Goal: Task Accomplishment & Management: Use online tool/utility

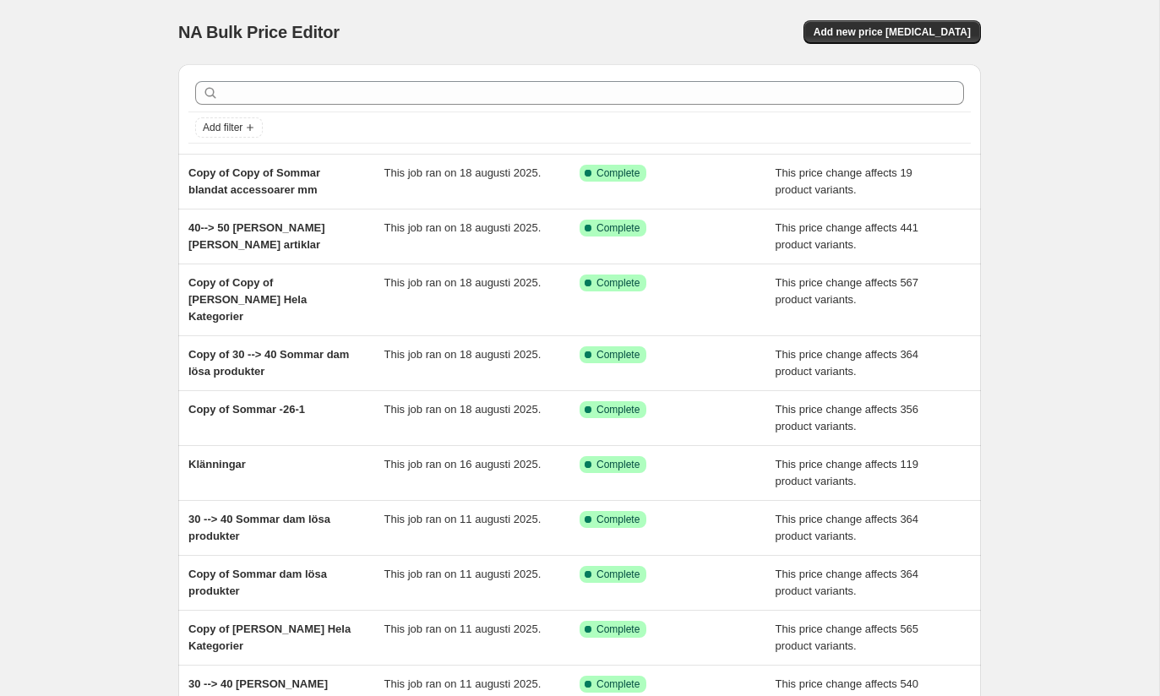
click at [879, 44] on div "NA Bulk Price Editor. This page is ready NA Bulk Price Editor Add new price cha…" at bounding box center [579, 32] width 803 height 64
click at [880, 36] on span "Add new price change job" at bounding box center [892, 32] width 157 height 14
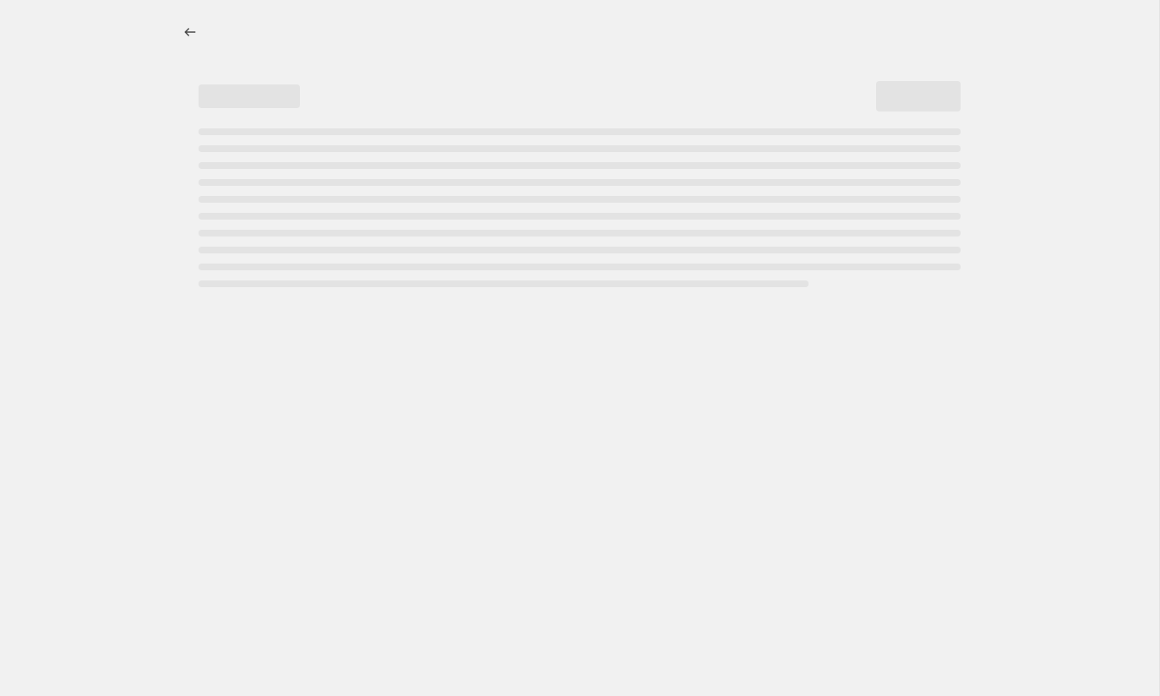
select select "percentage"
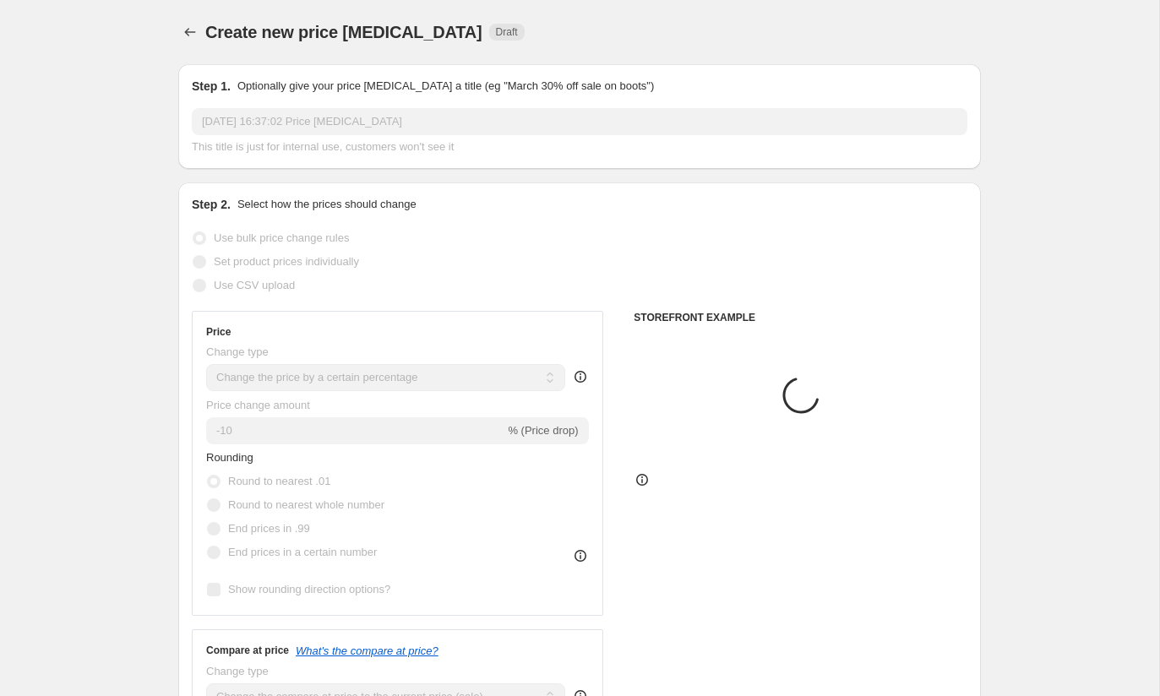
click at [345, 121] on input "18 aug. 2025 16:37:02 Price change job" at bounding box center [580, 121] width 776 height 27
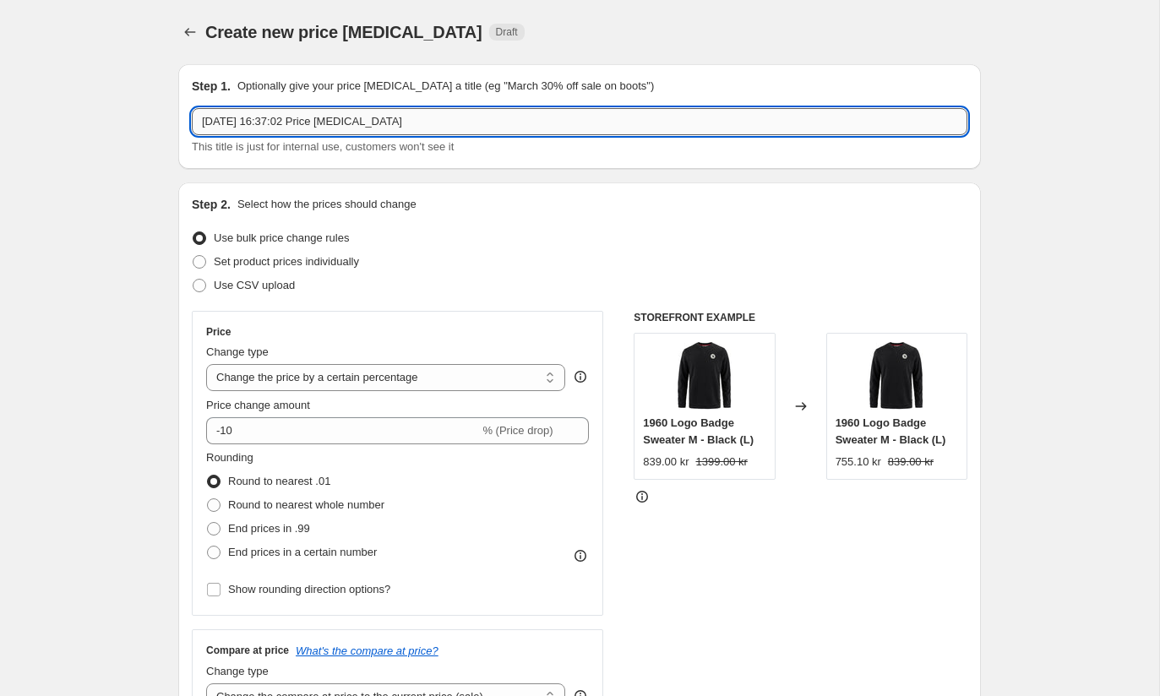
click at [345, 121] on input "18 aug. 2025 16:37:02 Price change job" at bounding box center [580, 121] width 776 height 27
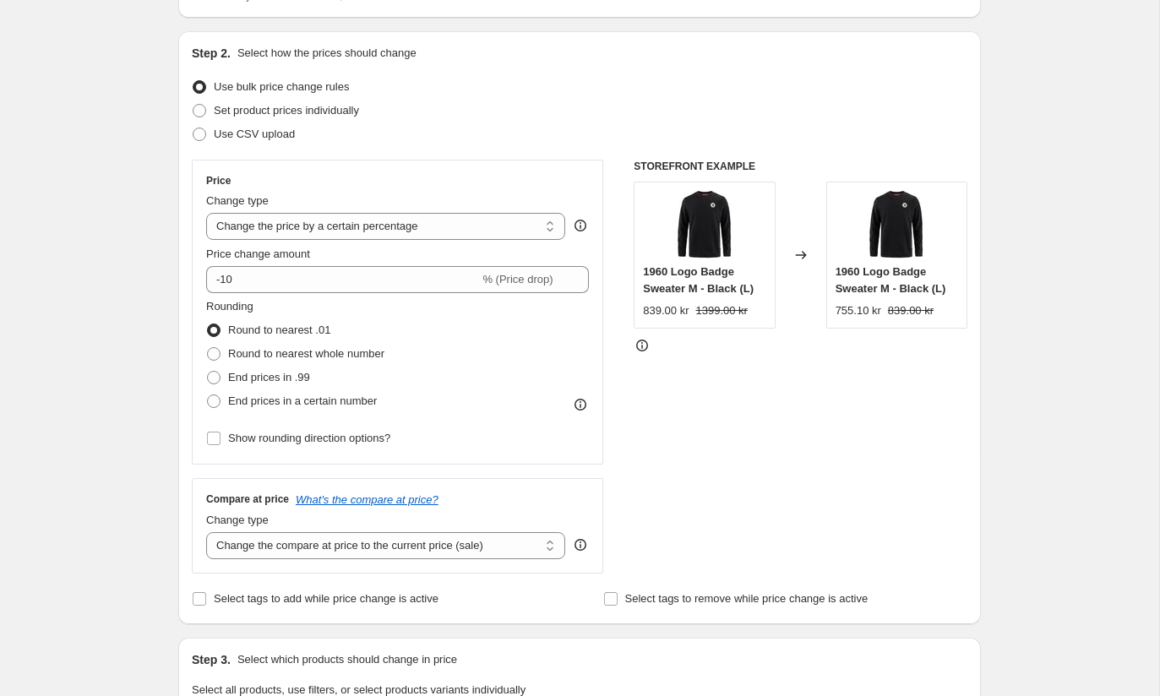
scroll to position [154, 0]
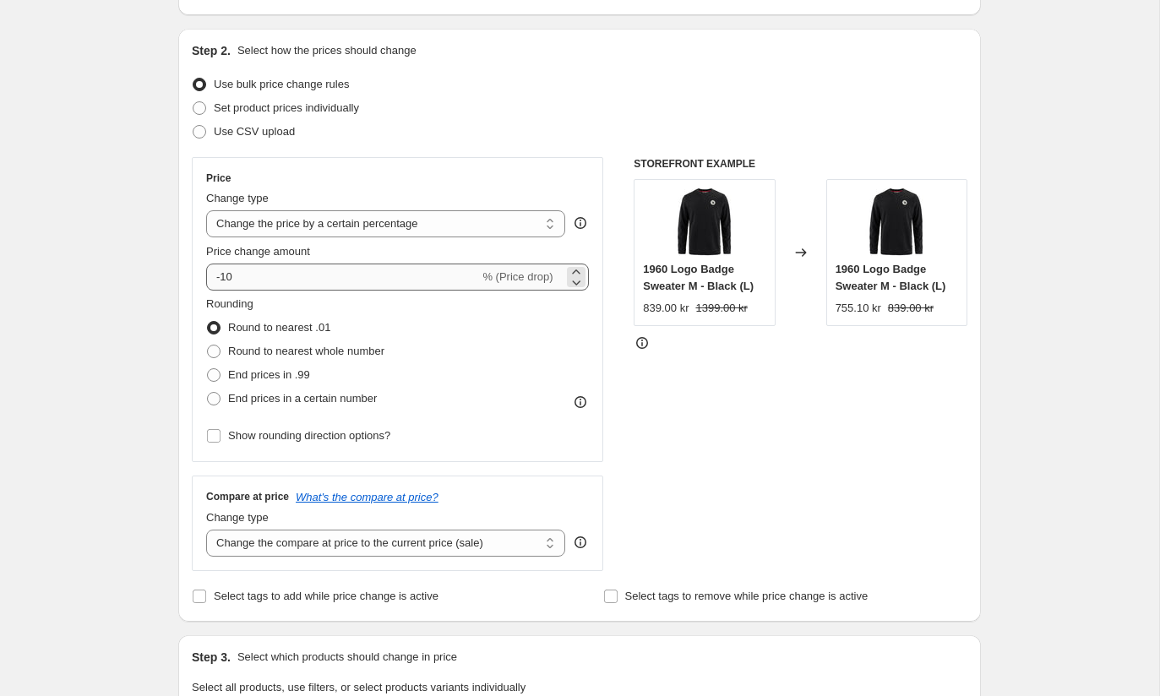
type input "Yeti Wave blue"
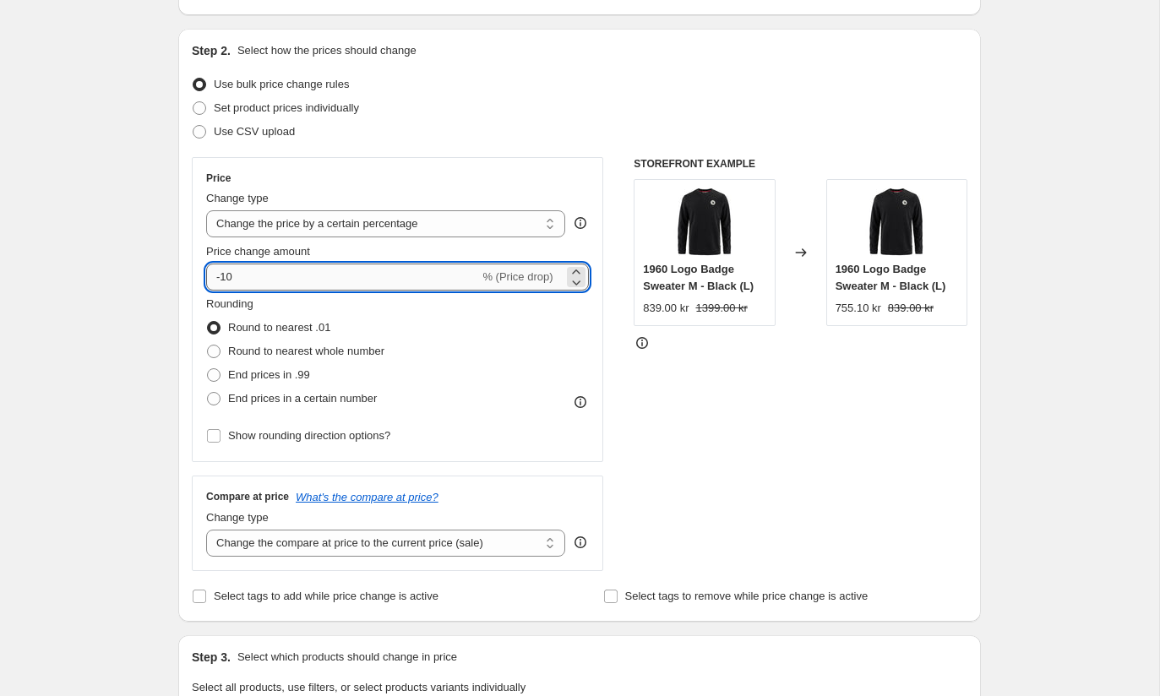
click at [398, 268] on input "-10" at bounding box center [342, 277] width 273 height 27
type input "-30"
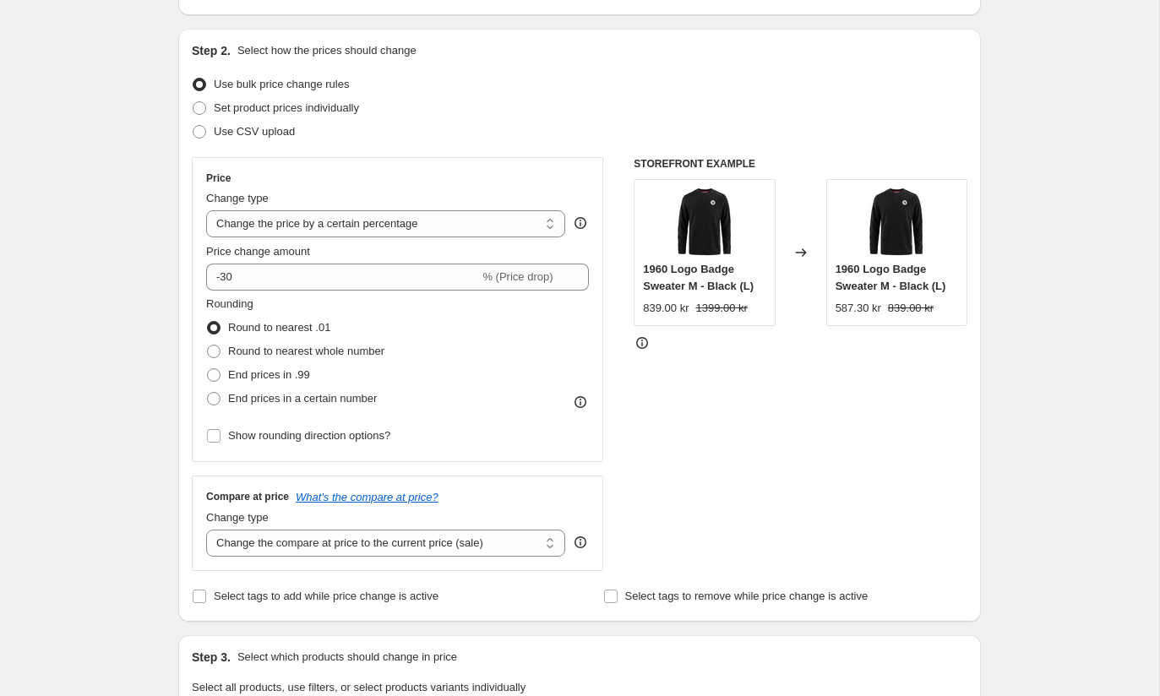
click at [605, 345] on div "Price Change type Change the price to a certain amount Change the price by a ce…" at bounding box center [580, 364] width 776 height 414
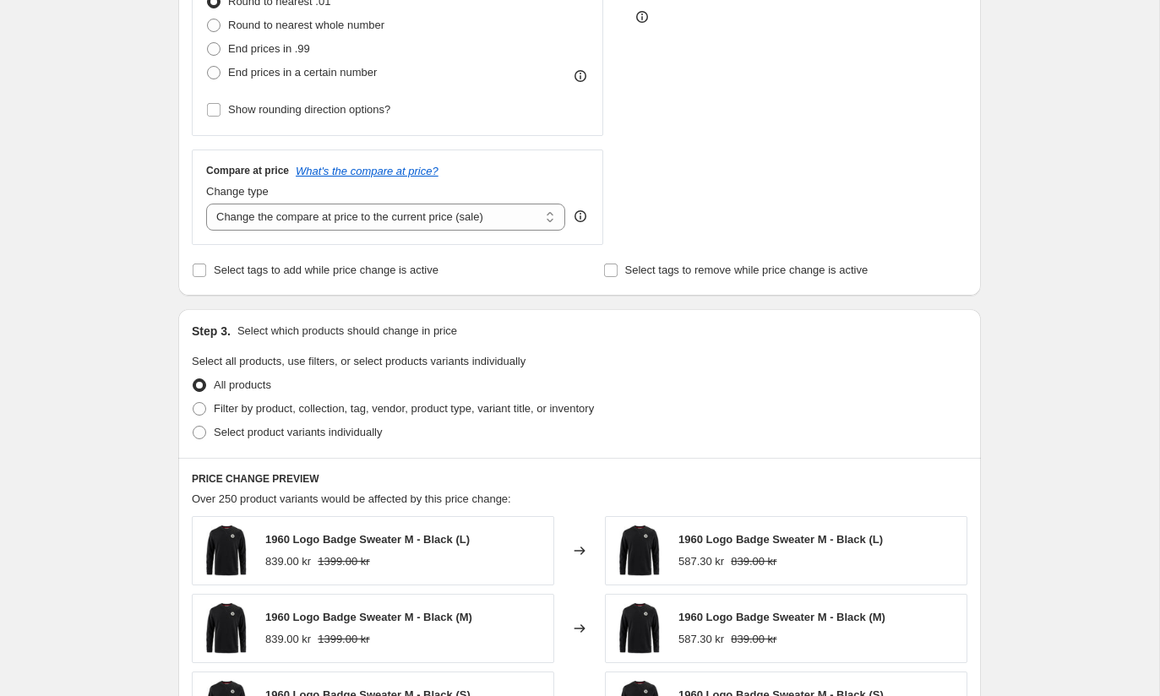
scroll to position [495, 0]
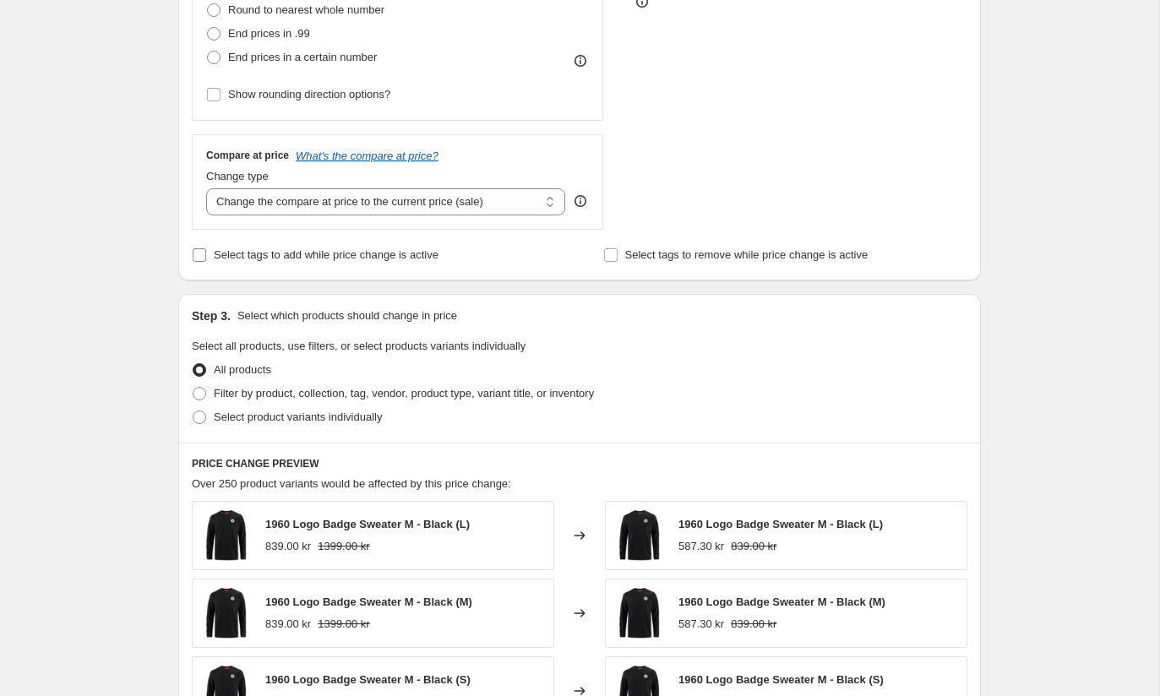
click at [199, 255] on input "Select tags to add while price change is active" at bounding box center [200, 255] width 14 height 14
checkbox input "true"
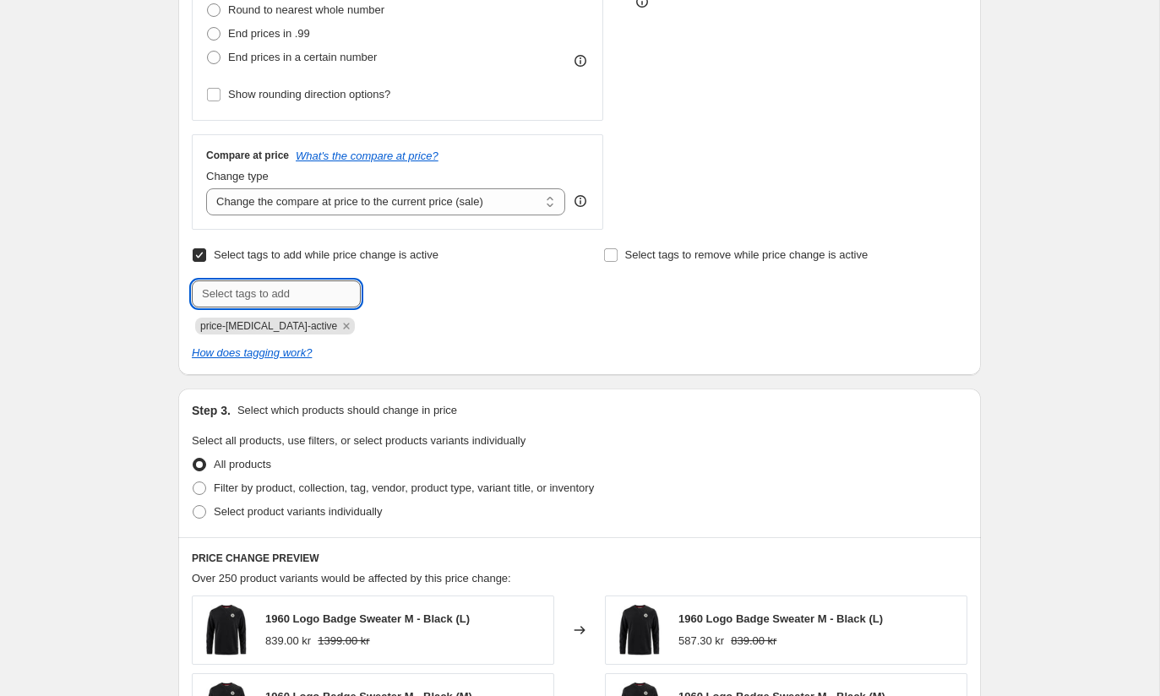
click at [312, 299] on input "text" at bounding box center [276, 293] width 169 height 27
type input "Rea"
click at [466, 319] on div "price-change-job-active" at bounding box center [374, 324] width 364 height 20
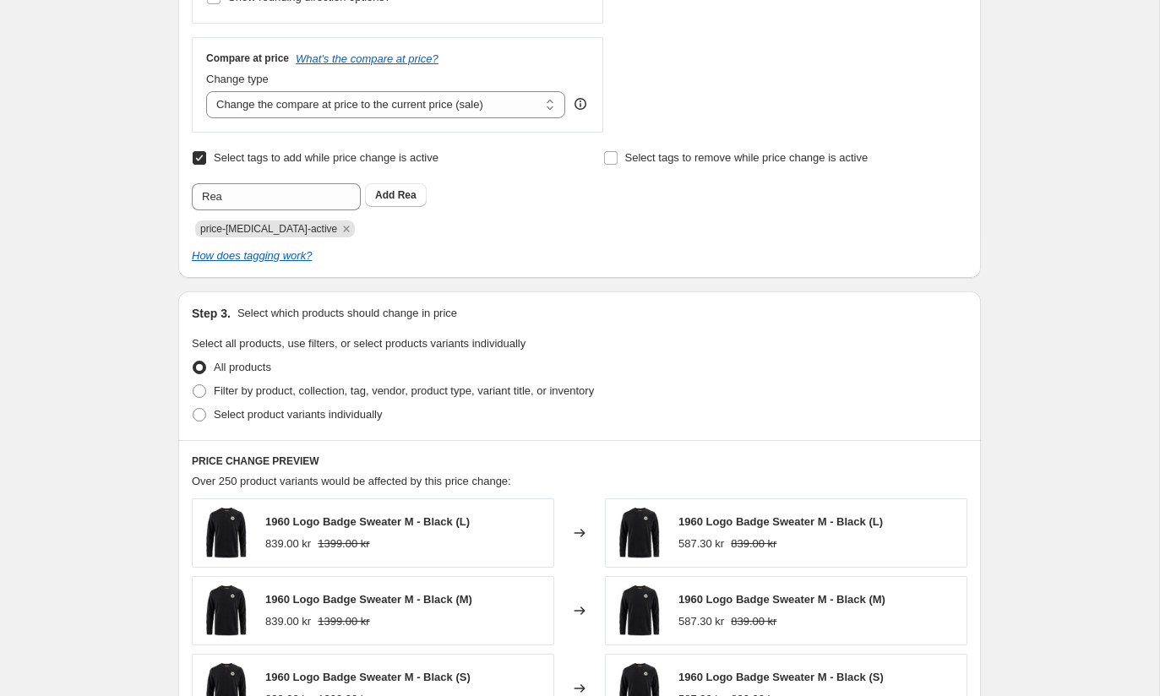
scroll to position [594, 0]
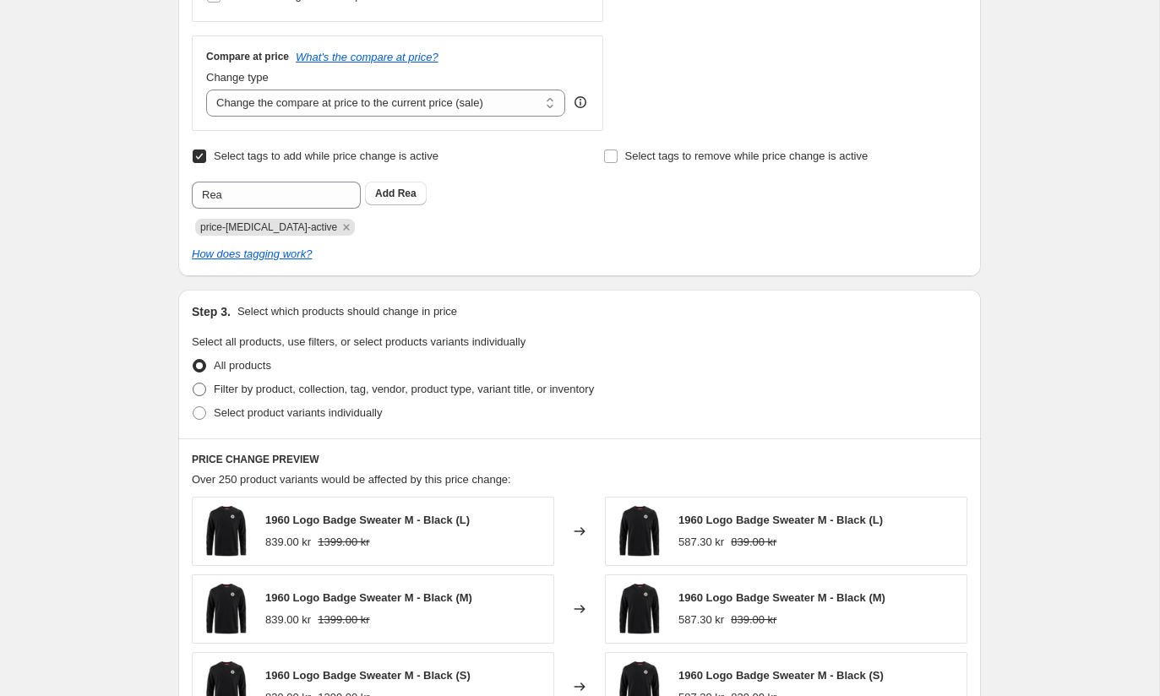
click at [326, 388] on span "Filter by product, collection, tag, vendor, product type, variant title, or inv…" at bounding box center [404, 389] width 380 height 13
click at [193, 384] on input "Filter by product, collection, tag, vendor, product type, variant title, or inv…" at bounding box center [193, 383] width 1 height 1
radio input "true"
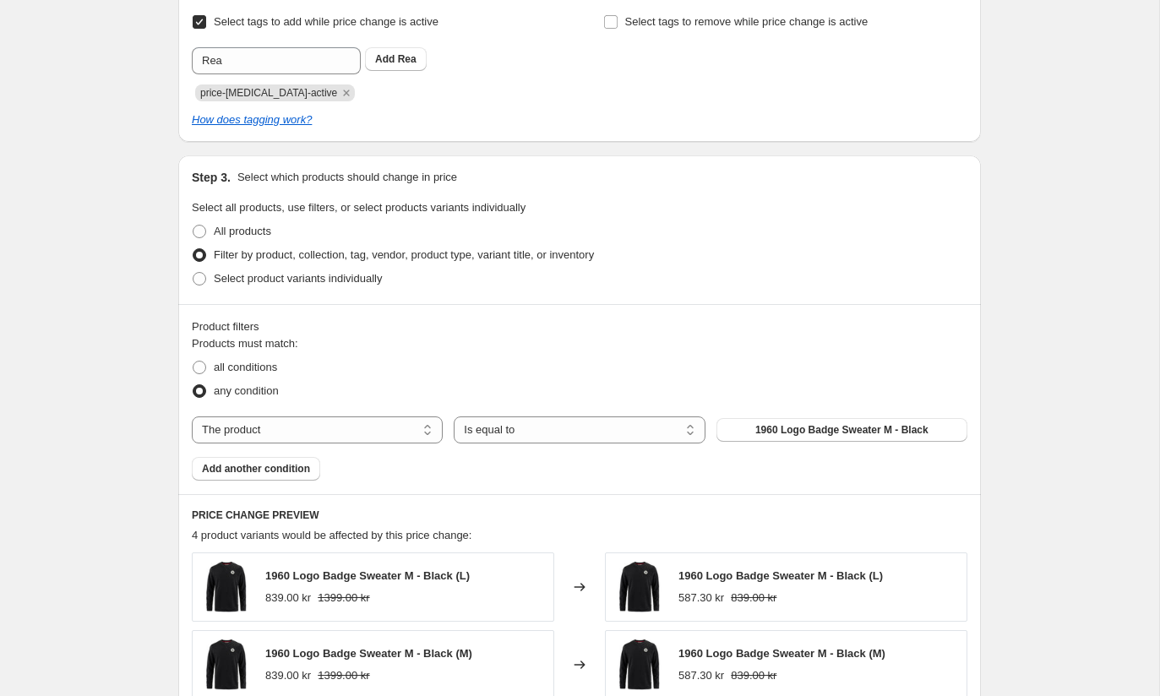
scroll to position [755, 0]
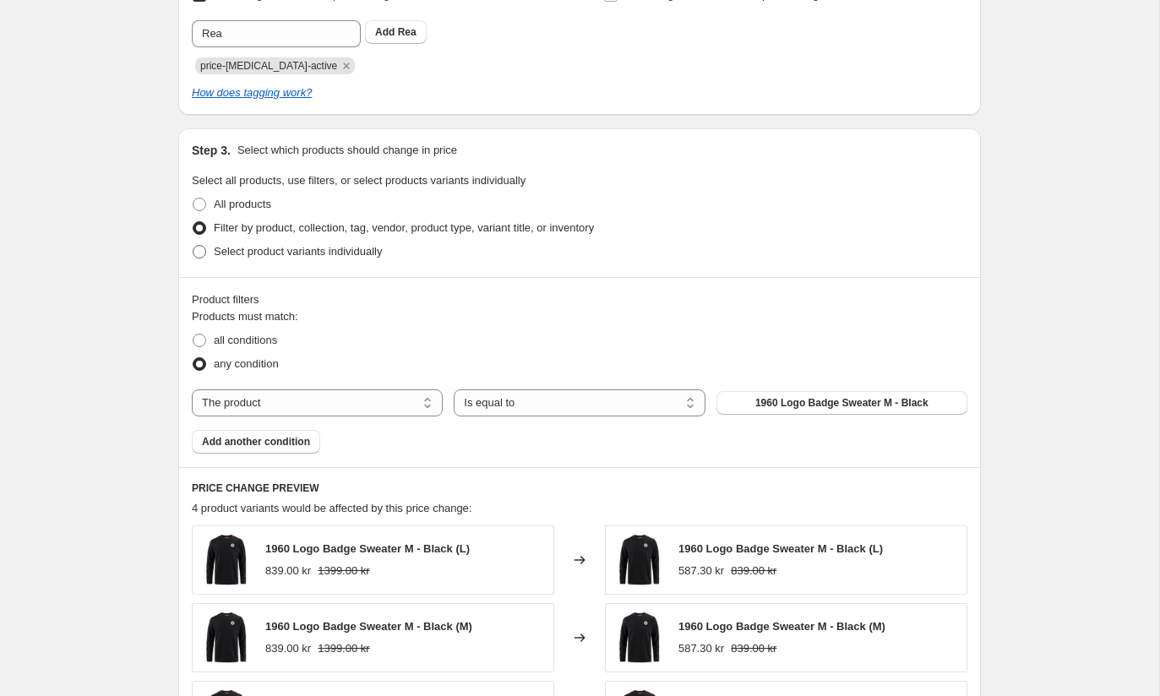
click at [319, 256] on span "Select product variants individually" at bounding box center [298, 251] width 168 height 13
click at [193, 246] on input "Select product variants individually" at bounding box center [193, 245] width 1 height 1
radio input "true"
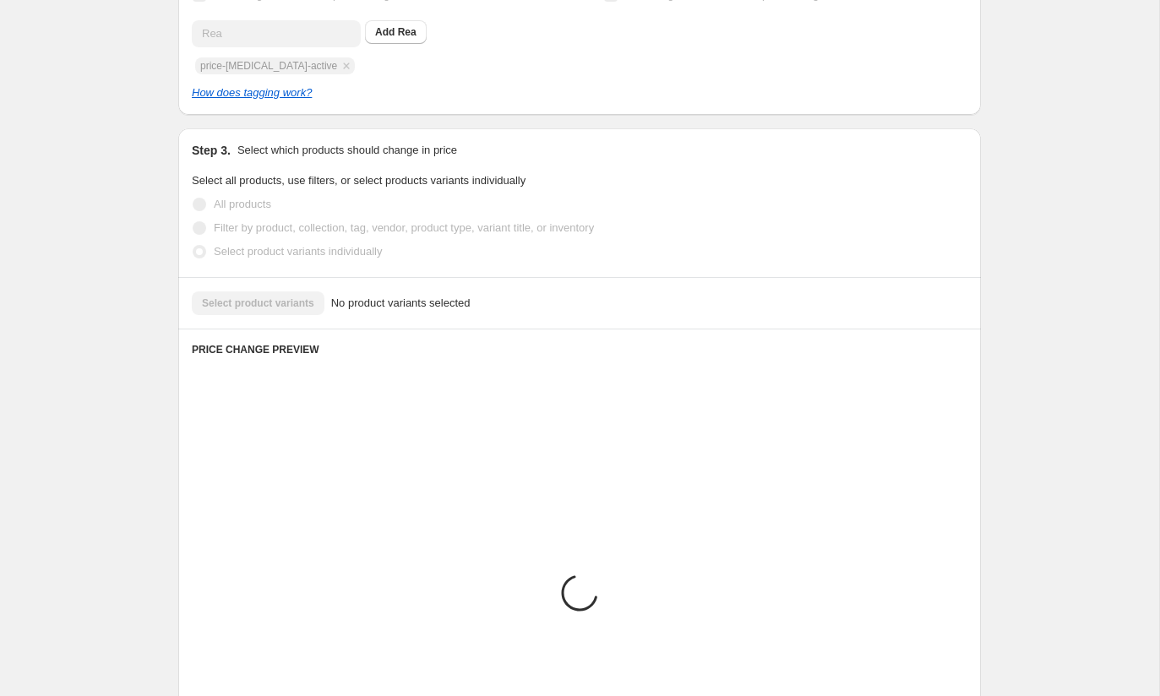
scroll to position [713, 0]
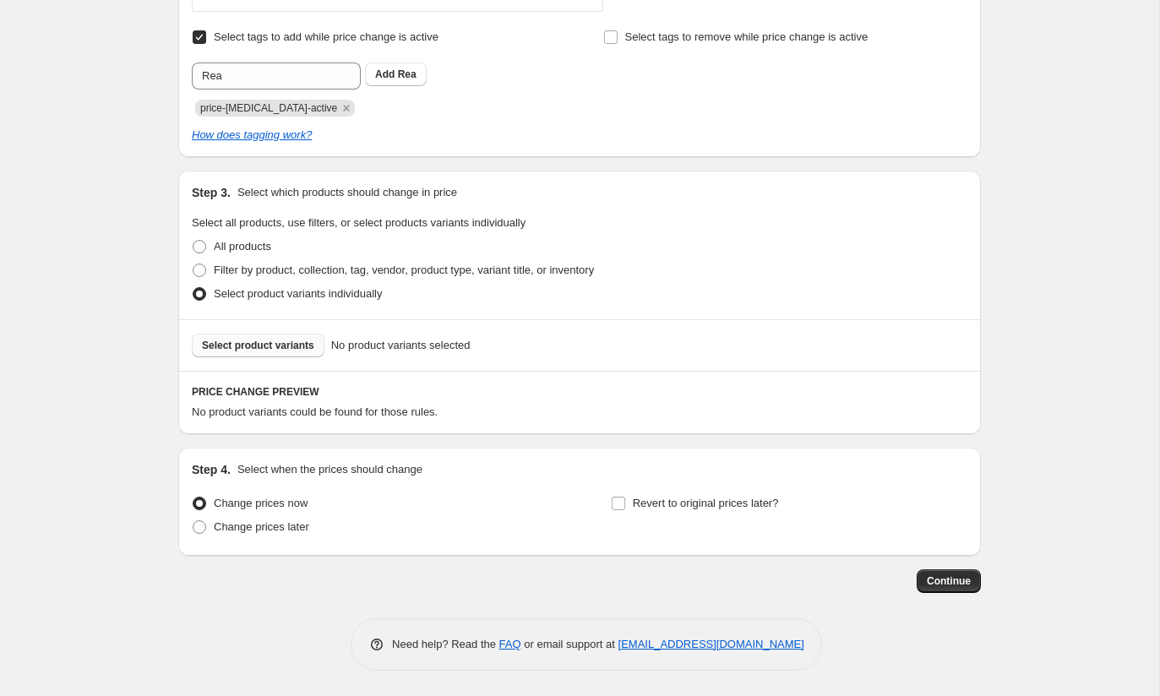
click at [261, 348] on span "Select product variants" at bounding box center [258, 346] width 112 height 14
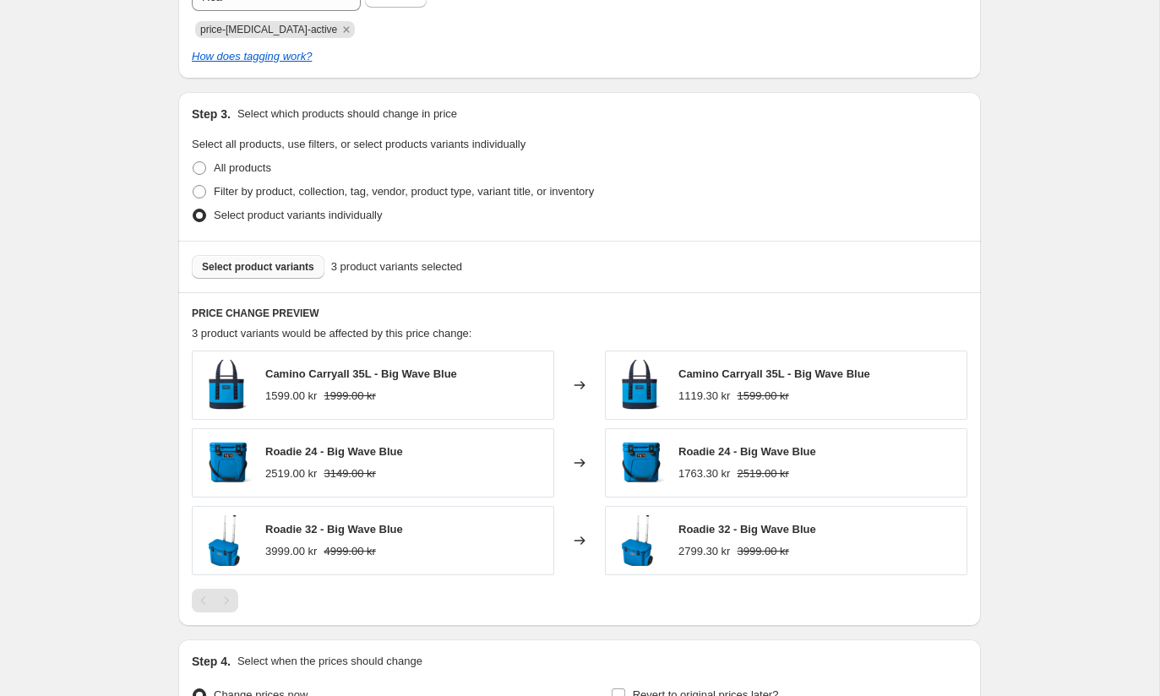
scroll to position [983, 0]
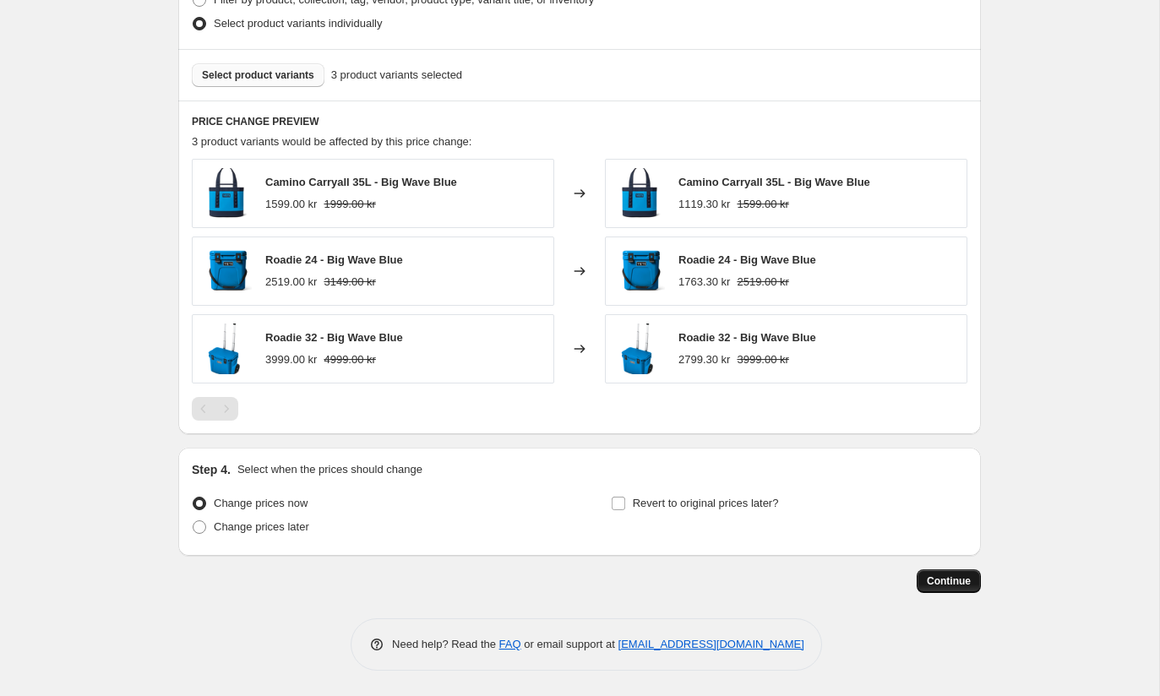
click at [935, 586] on span "Continue" at bounding box center [949, 582] width 44 height 14
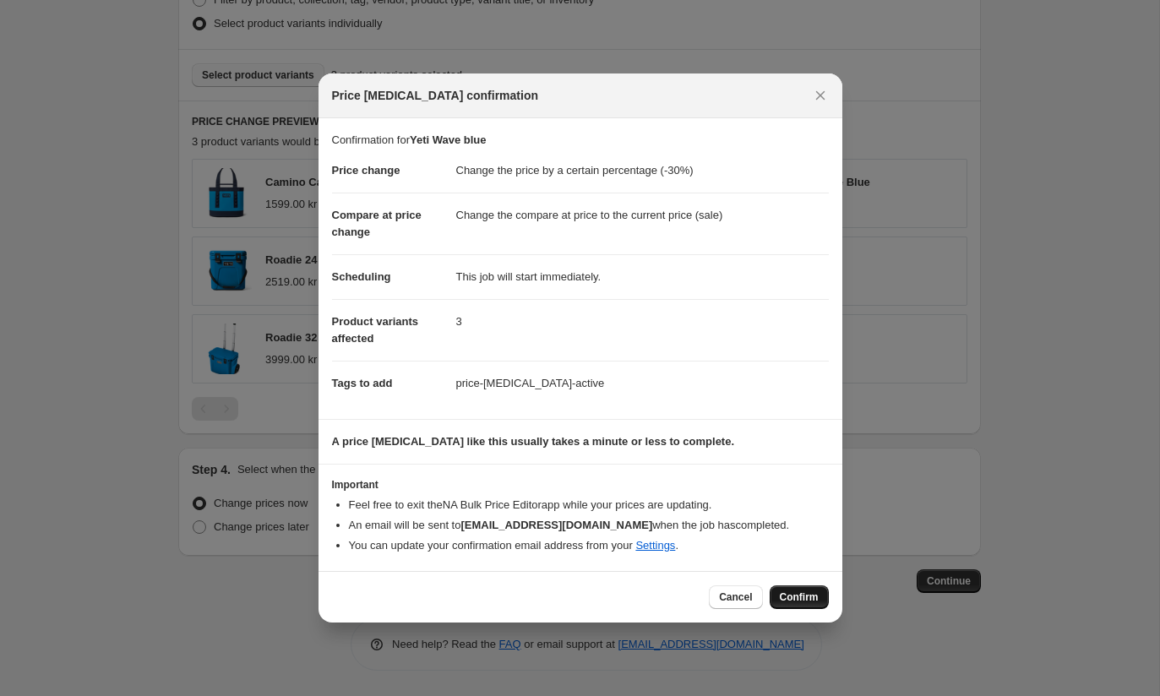
click at [808, 598] on span "Confirm" at bounding box center [799, 598] width 39 height 14
type input "Yeti Wave blue"
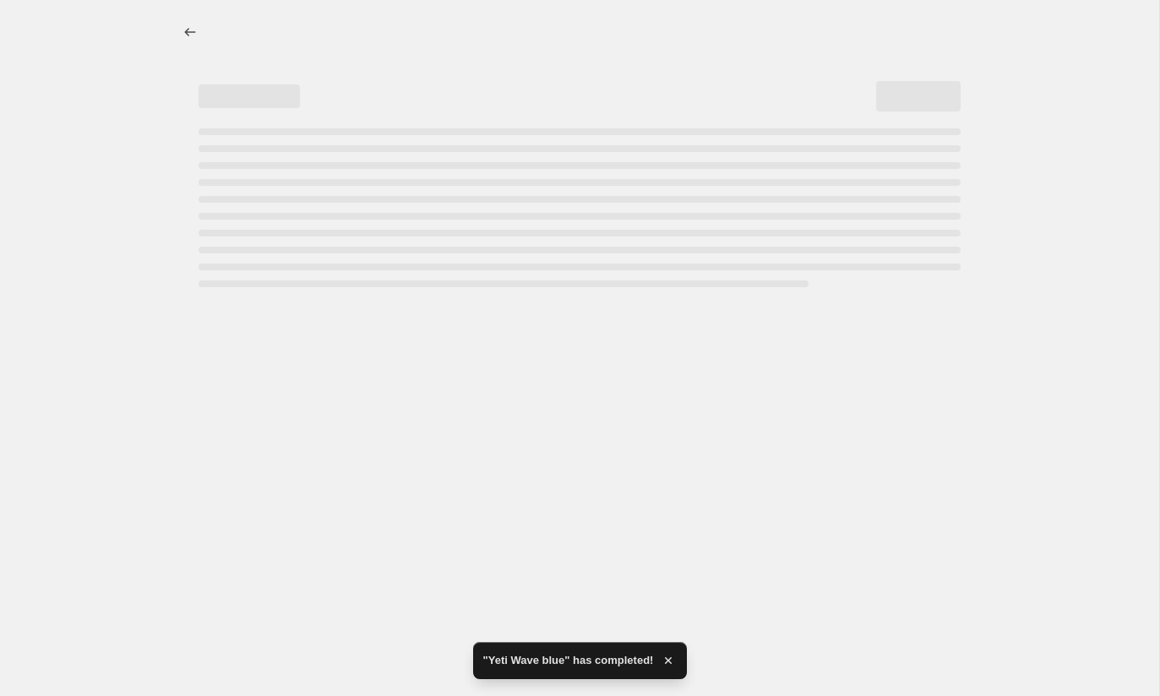
select select "percentage"
